Goal: Information Seeking & Learning: Learn about a topic

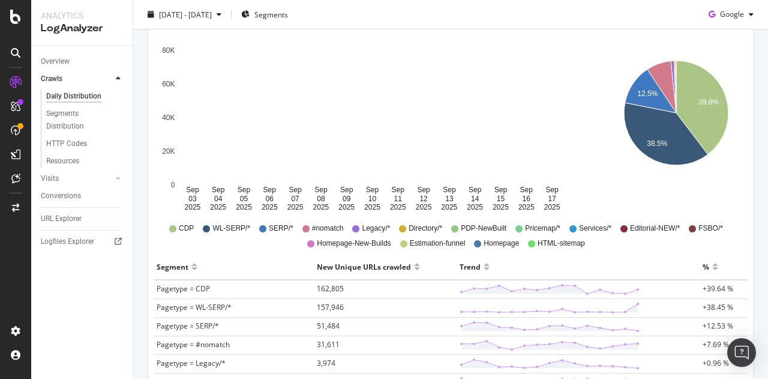
scroll to position [185, 0]
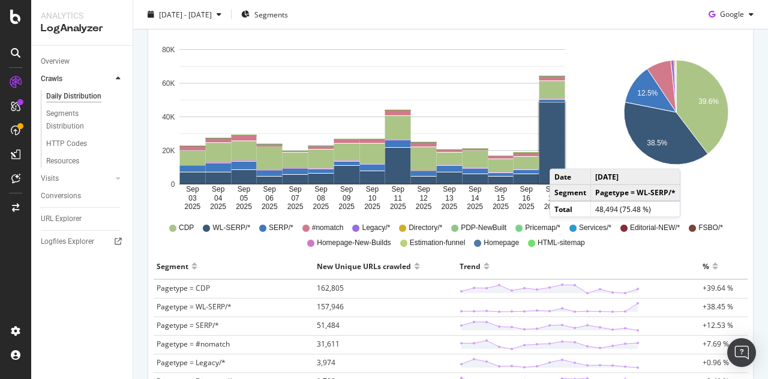
click at [562, 156] on rect "A chart." at bounding box center [553, 143] width 26 height 81
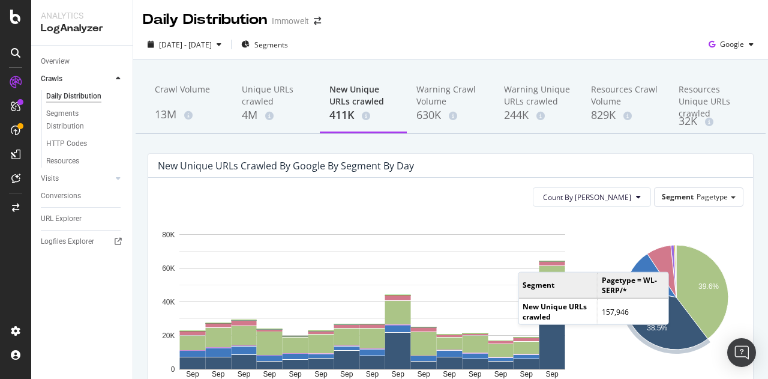
click at [672, 336] on icon "A chart." at bounding box center [666, 318] width 84 height 62
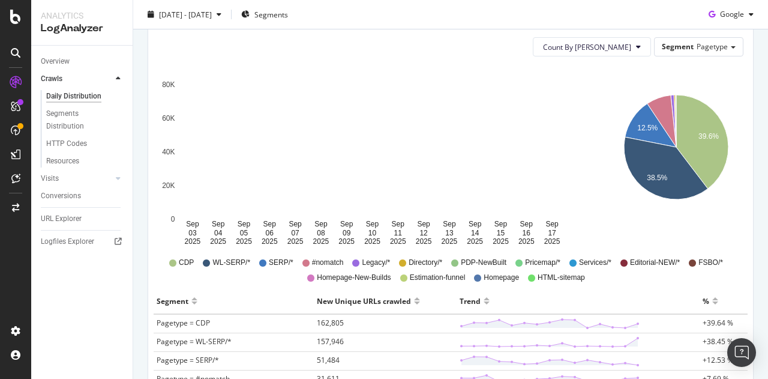
scroll to position [152, 0]
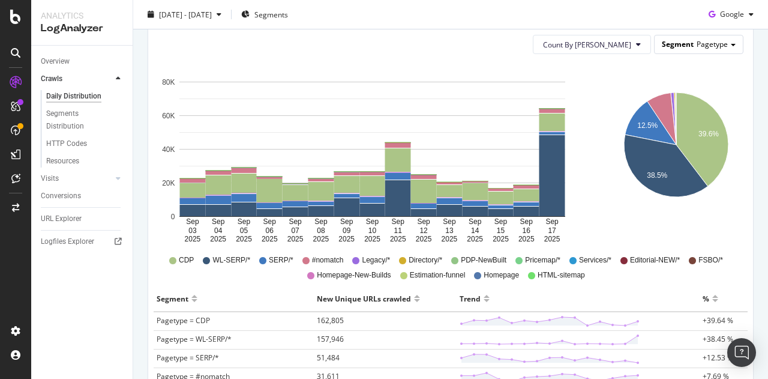
click at [697, 43] on span "Pagetype" at bounding box center [712, 44] width 31 height 10
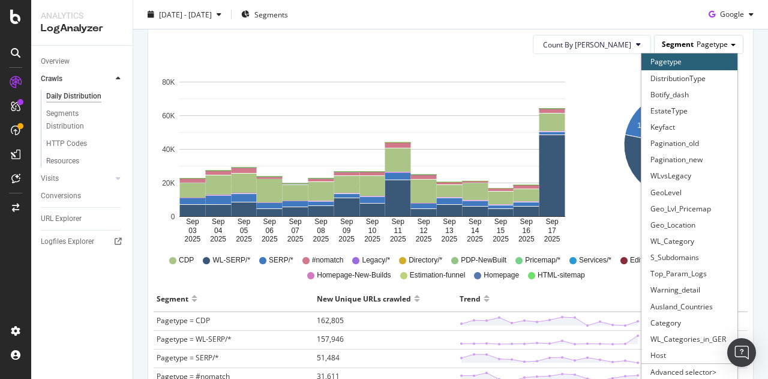
click at [697, 43] on span "Pagetype" at bounding box center [712, 44] width 31 height 10
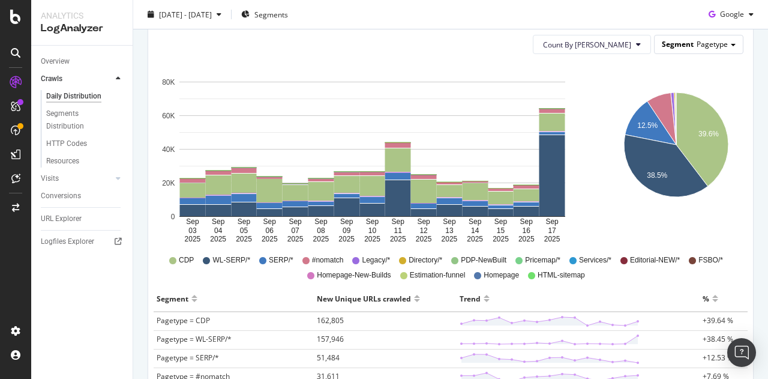
scroll to position [0, 0]
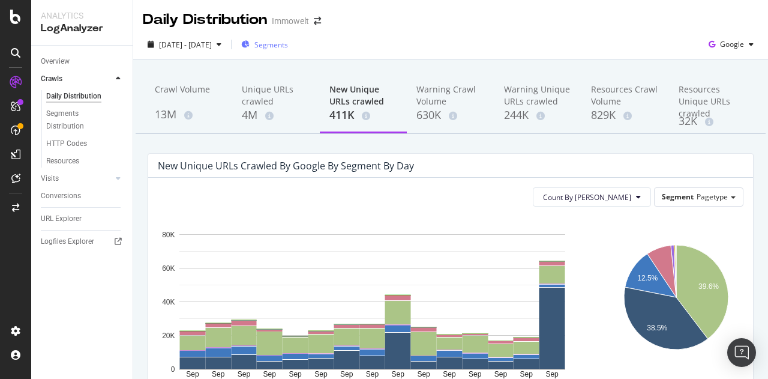
click at [288, 52] on div "Segments" at bounding box center [264, 44] width 47 height 18
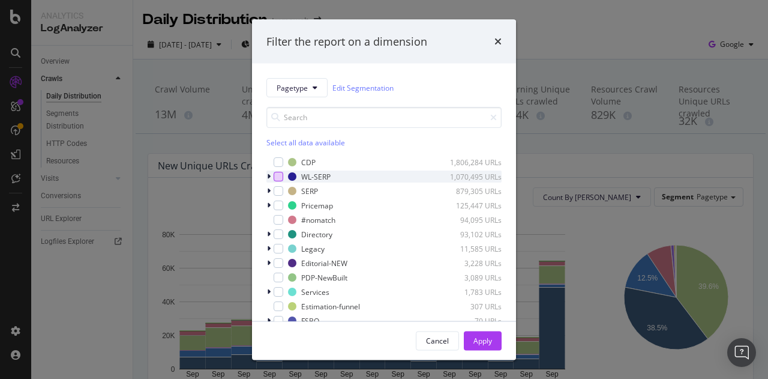
click at [276, 175] on div "modal" at bounding box center [279, 177] width 10 height 10
click at [489, 337] on div "Apply" at bounding box center [483, 340] width 19 height 10
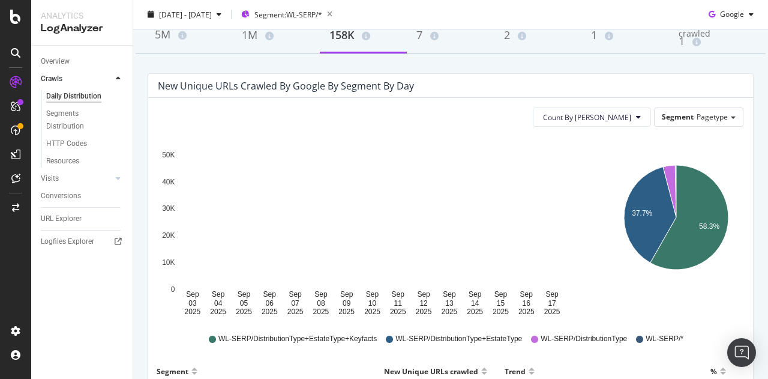
scroll to position [86, 0]
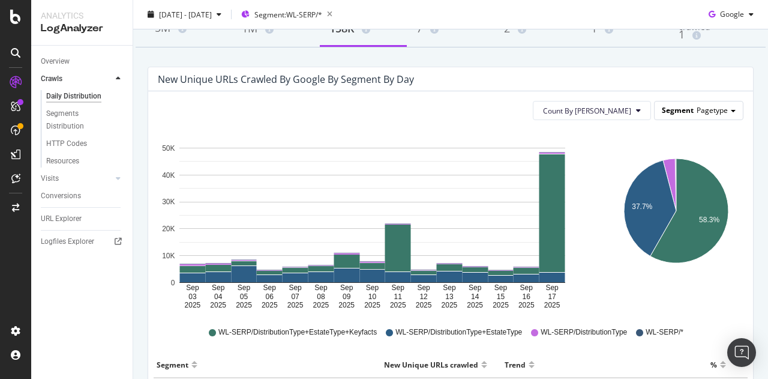
click at [708, 114] on div "Segment Pagetype" at bounding box center [699, 109] width 88 height 17
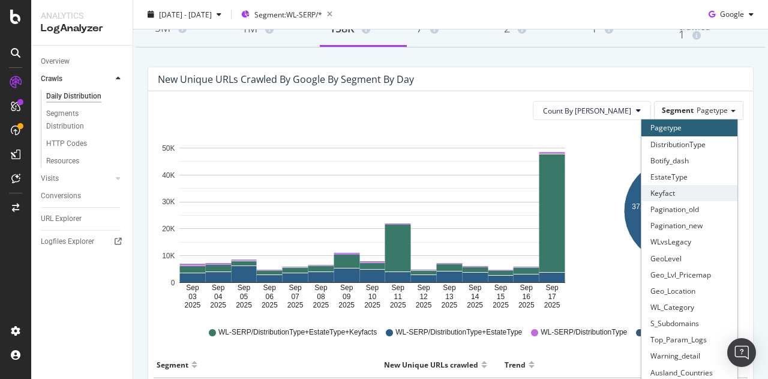
click at [690, 196] on div "Keyfact" at bounding box center [690, 193] width 96 height 16
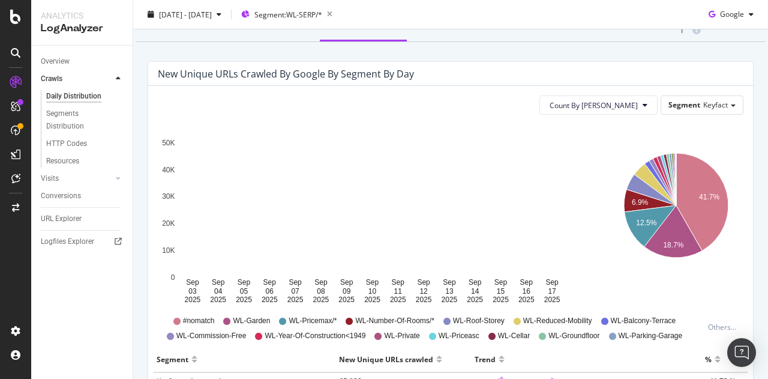
scroll to position [92, 0]
